Goal: Transaction & Acquisition: Purchase product/service

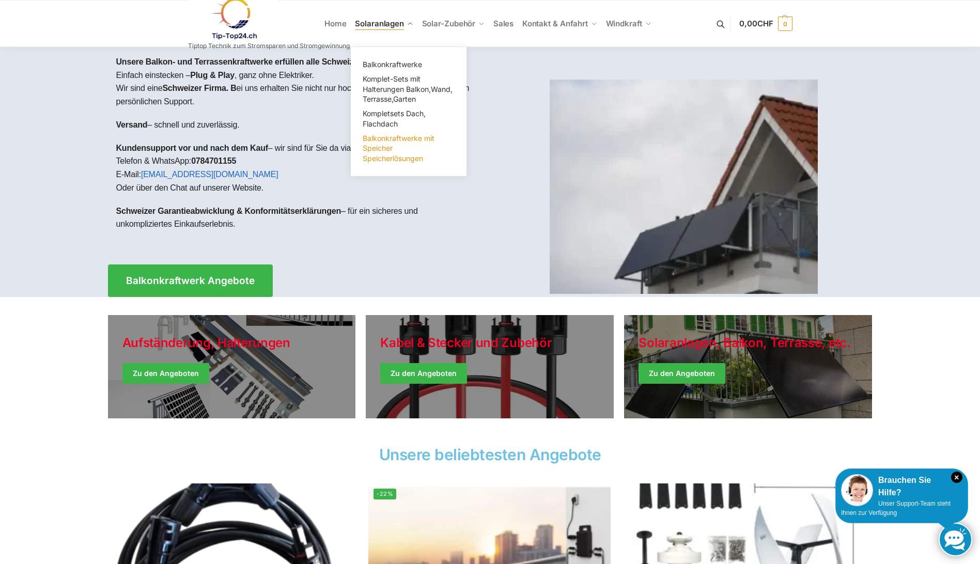
click at [388, 155] on span "Balkonkraftwerke mit Speicher Speicherlösungen" at bounding box center [399, 148] width 72 height 29
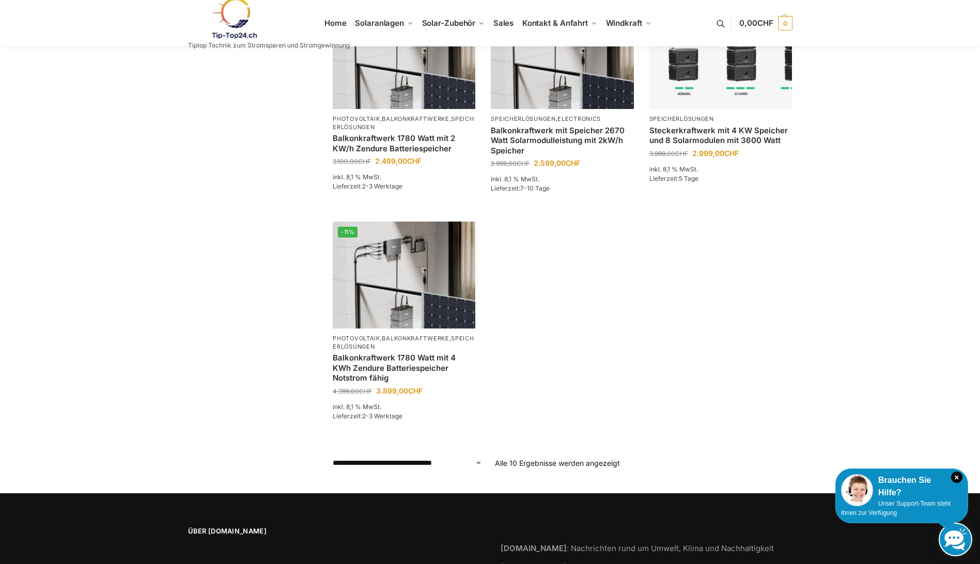
scroll to position [581, 0]
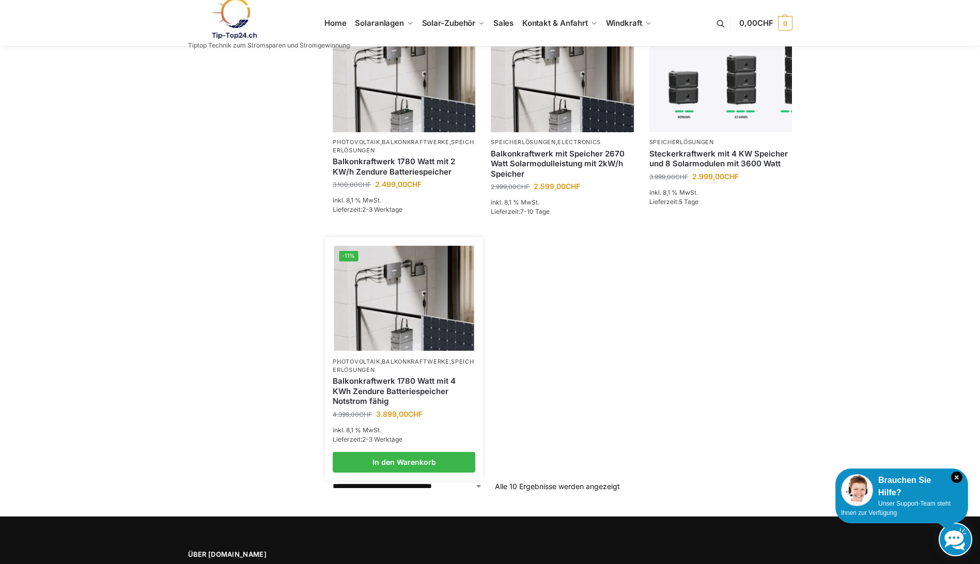
click at [409, 383] on link "Balkonkraftwerk 1780 Watt mit 4 KWh Zendure Batteriespeicher Notstrom fähig" at bounding box center [404, 391] width 143 height 30
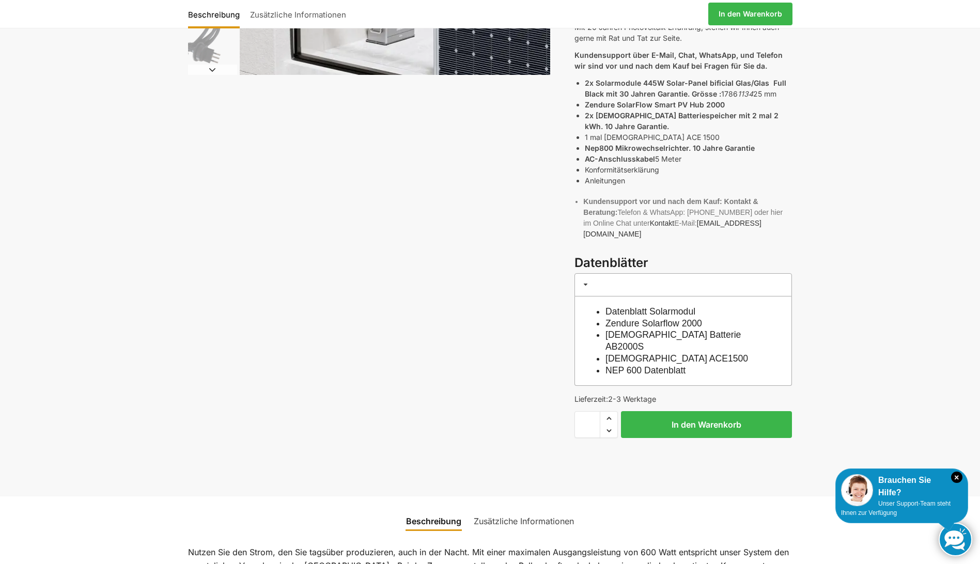
click at [643, 306] on link "Datenblatt Solarmodul" at bounding box center [651, 311] width 90 height 10
